Goal: Check status: Check status

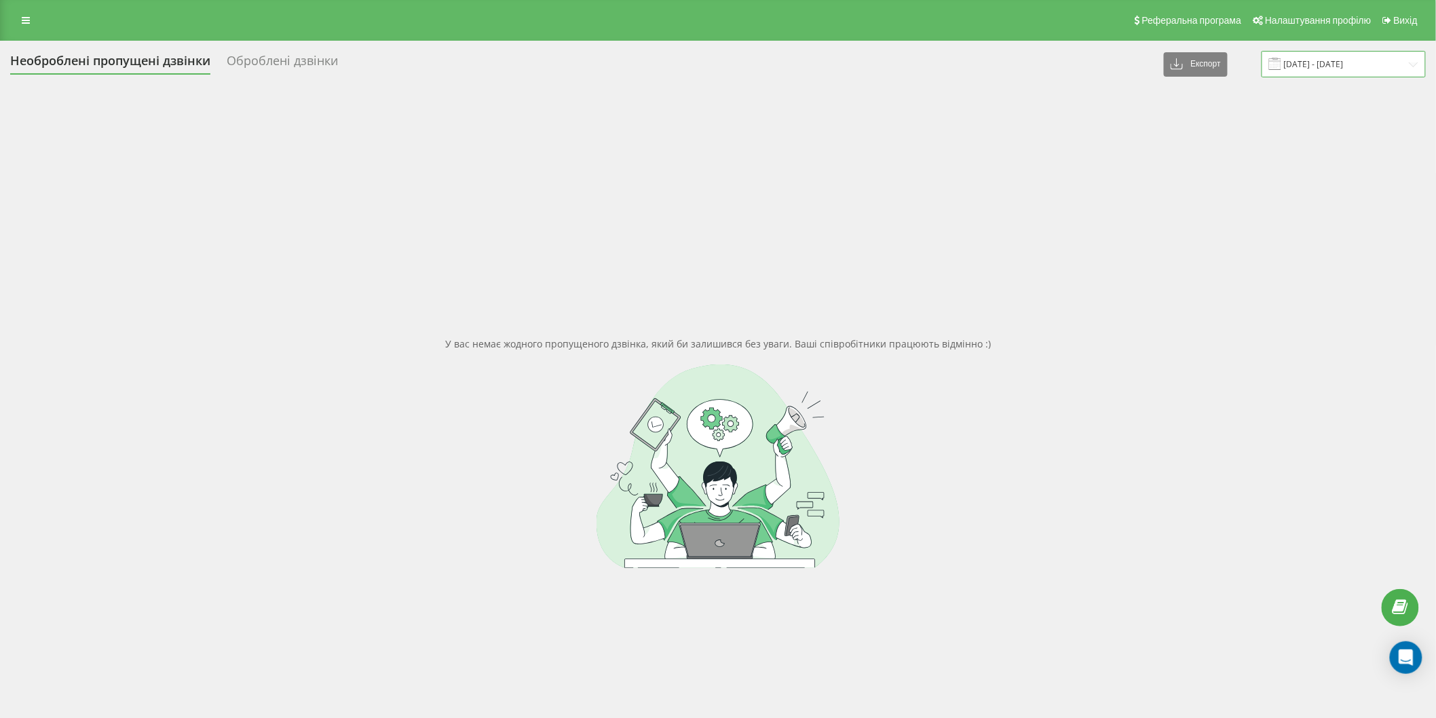
click at [1362, 58] on input "[DATE] - [DATE]" at bounding box center [1344, 64] width 164 height 26
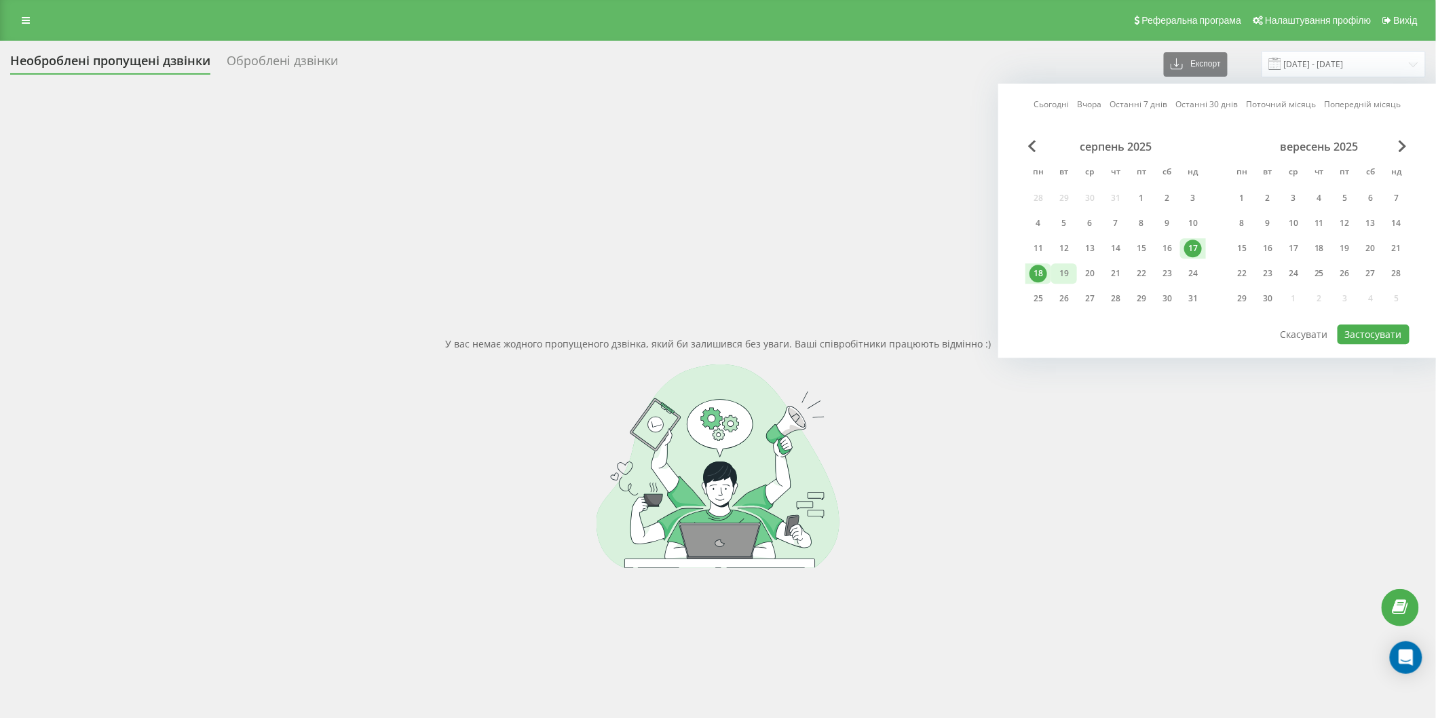
click at [1064, 275] on div "19" at bounding box center [1064, 274] width 18 height 18
click at [1044, 272] on div "18" at bounding box center [1039, 274] width 18 height 18
click at [1358, 339] on button "Застосувати" at bounding box center [1374, 334] width 72 height 20
type input "[DATE] - [DATE]"
